Goal: Task Accomplishment & Management: Manage account settings

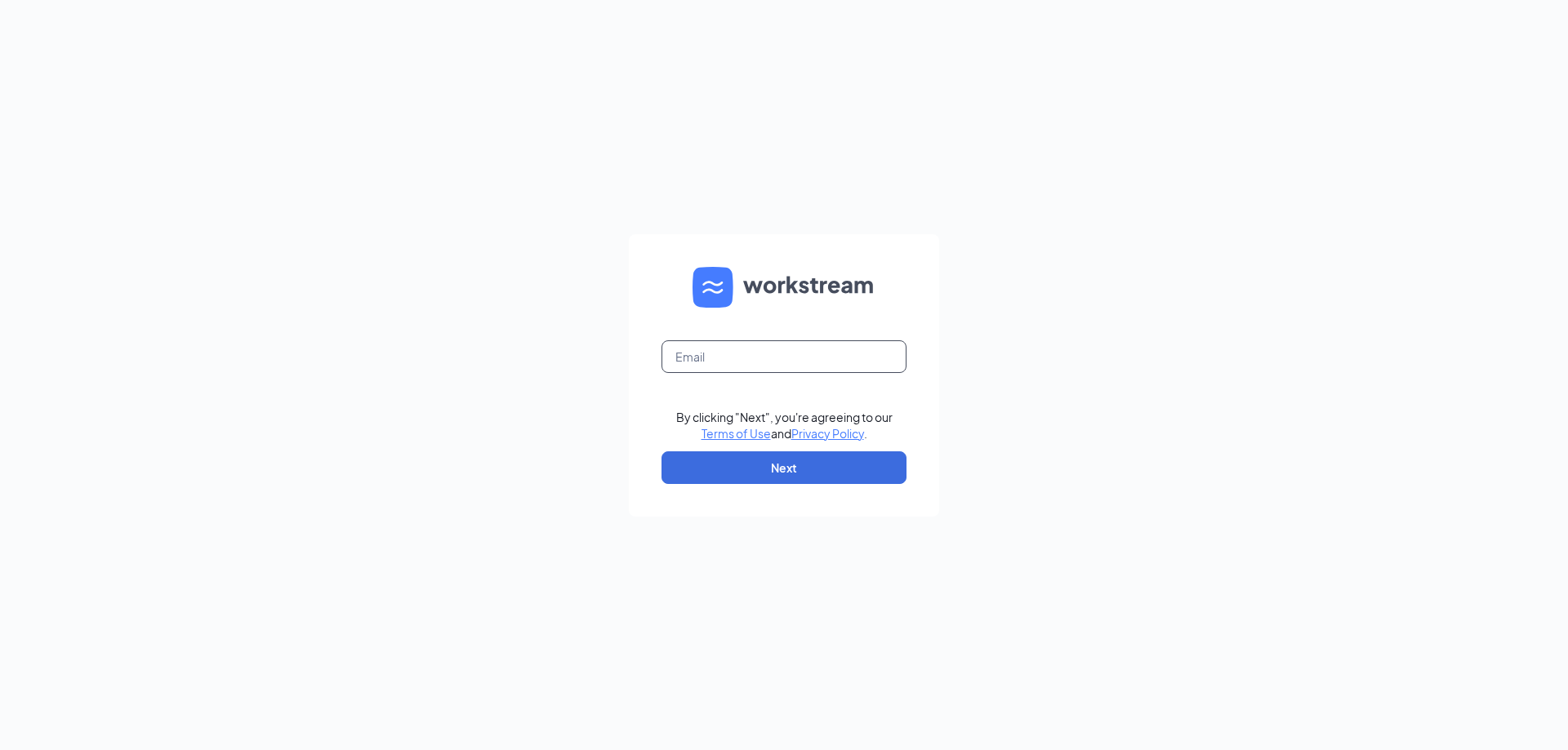
click at [750, 353] on input "text" at bounding box center [784, 356] width 245 height 32
type input "[EMAIL_ADDRESS][DOMAIN_NAME]"
click at [801, 460] on button "Next" at bounding box center [784, 467] width 245 height 32
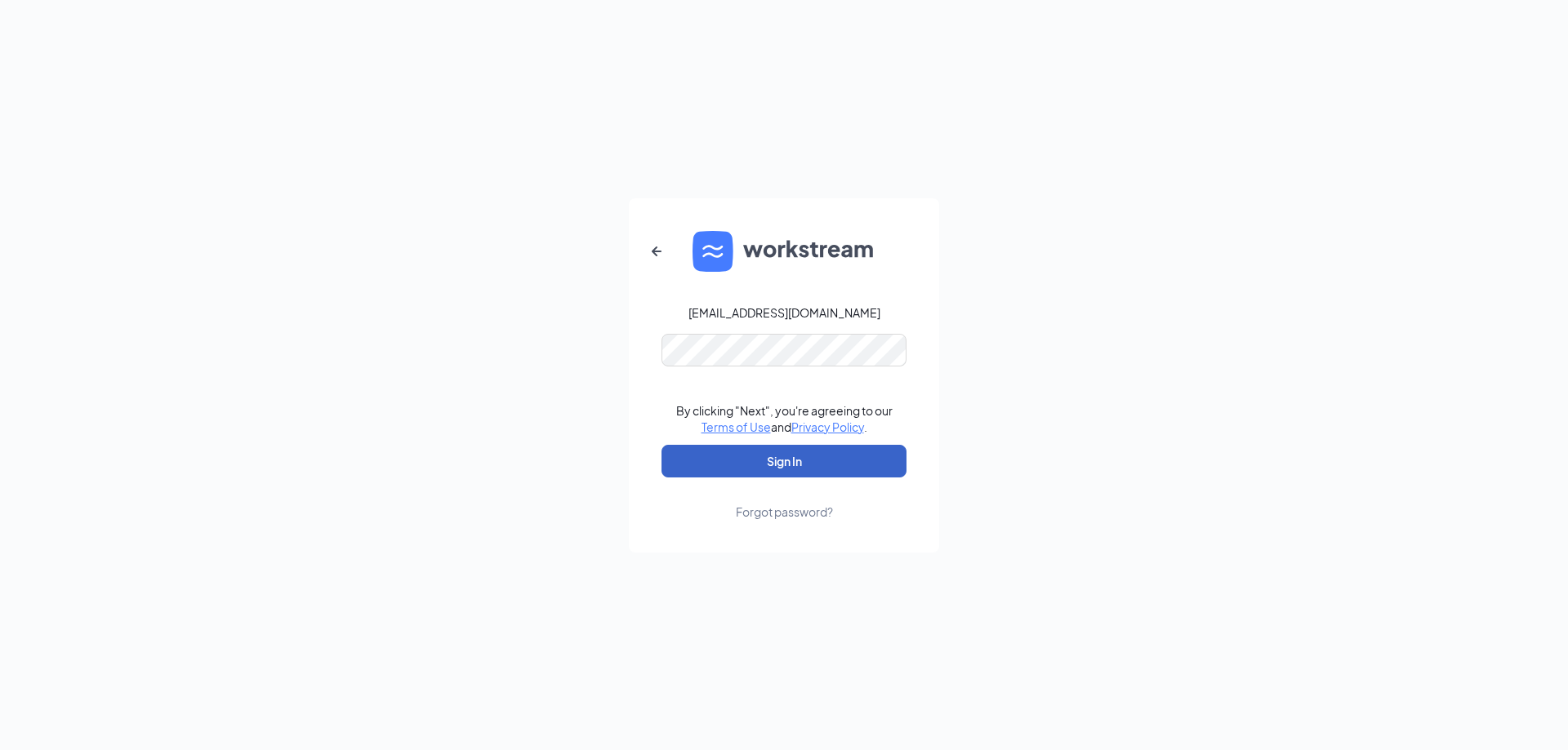
click at [801, 451] on button "Sign In" at bounding box center [784, 460] width 245 height 32
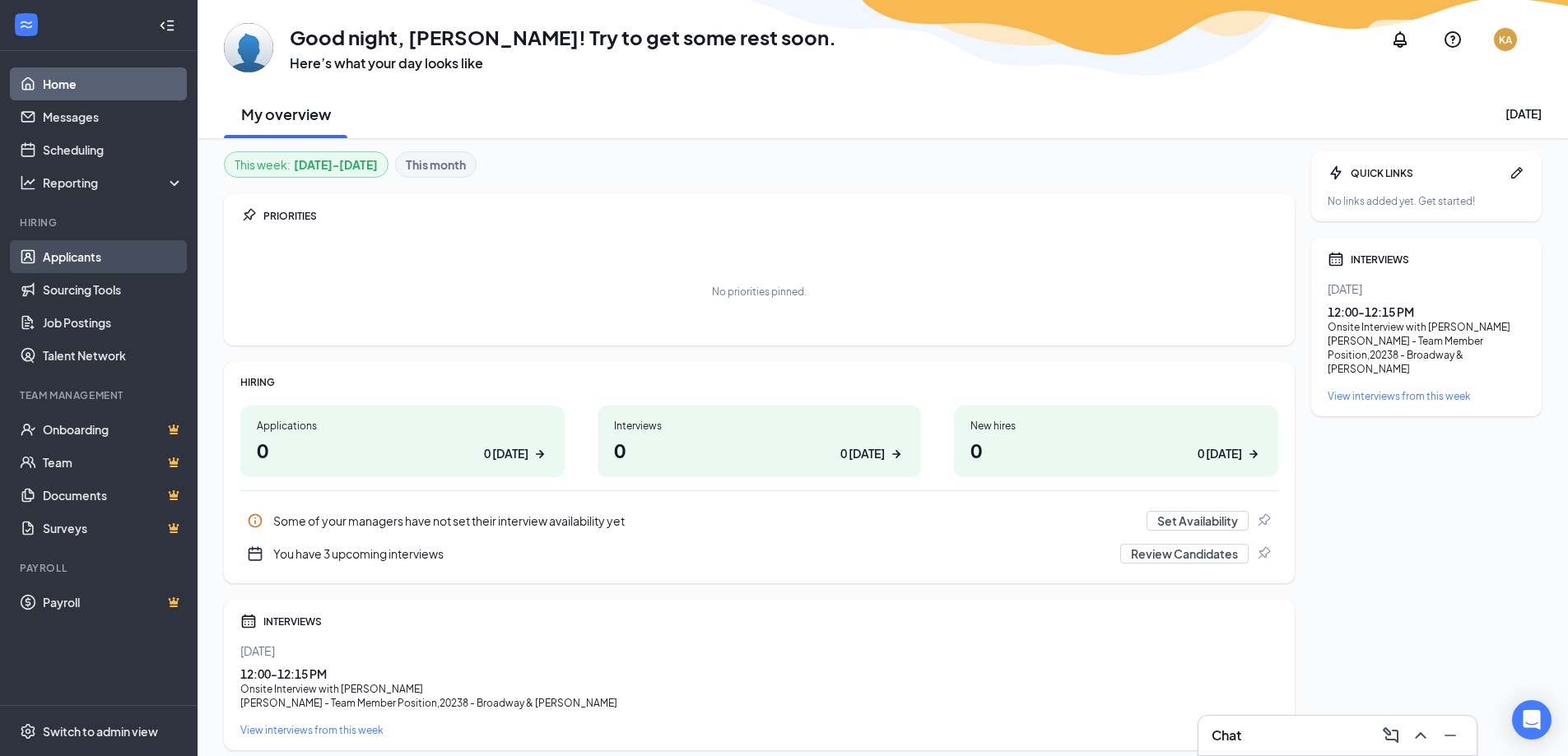
click at [124, 264] on link "Applicants" at bounding box center [113, 256] width 141 height 33
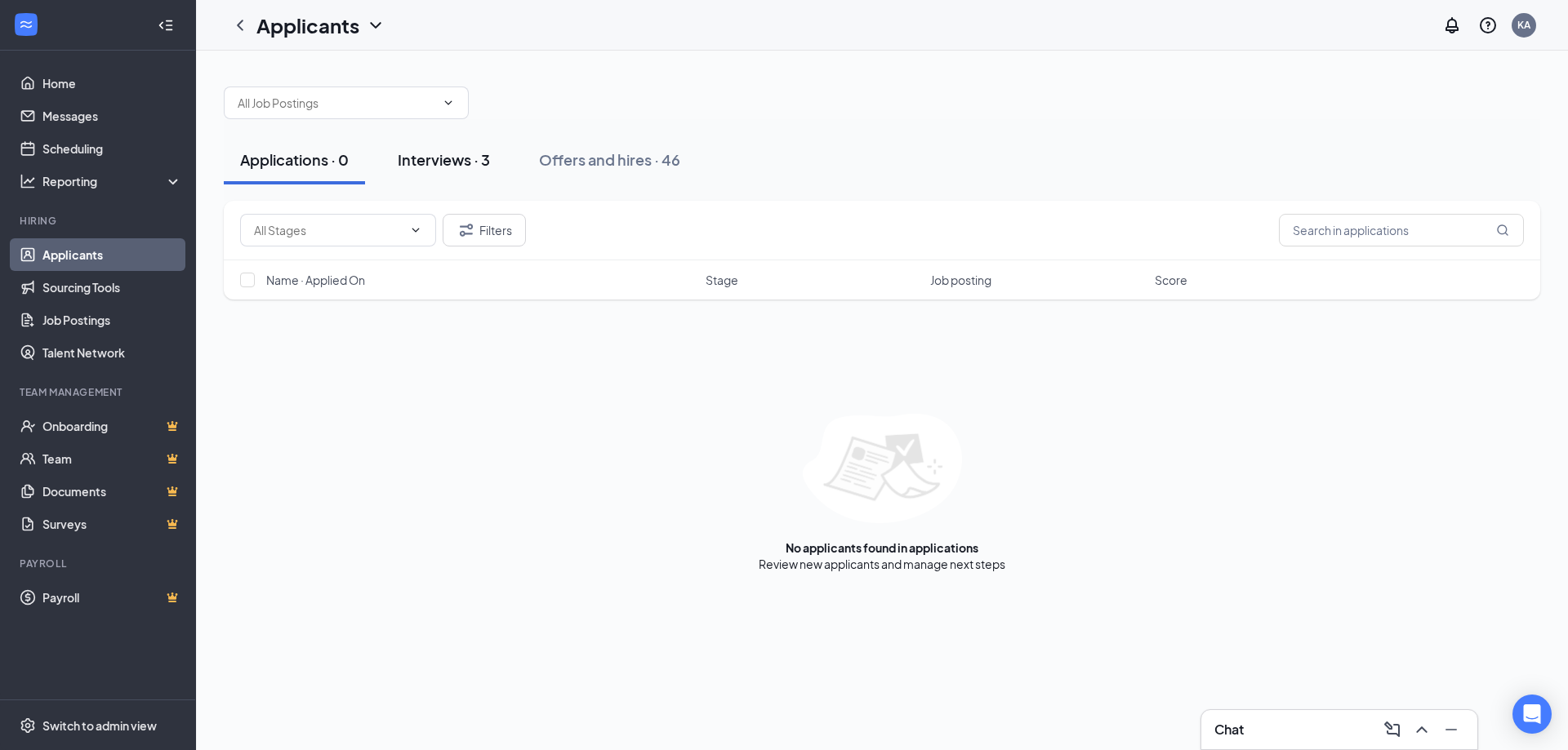
click at [446, 156] on div "Interviews · 3" at bounding box center [443, 159] width 92 height 21
